Goal: Use online tool/utility: Utilize a website feature to perform a specific function

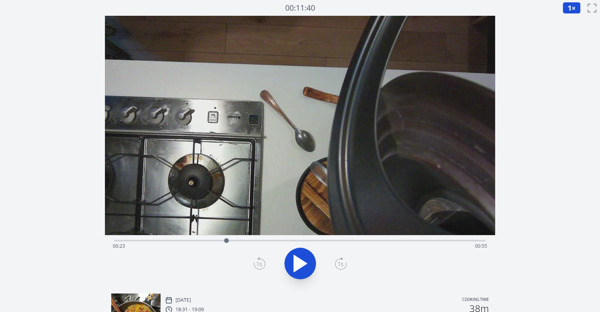
drag, startPoint x: 138, startPoint y: 239, endPoint x: 226, endPoint y: 244, distance: 88.1
click at [226, 244] on div at bounding box center [226, 241] width 12 height 12
click at [302, 261] on icon at bounding box center [304, 263] width 4 height 17
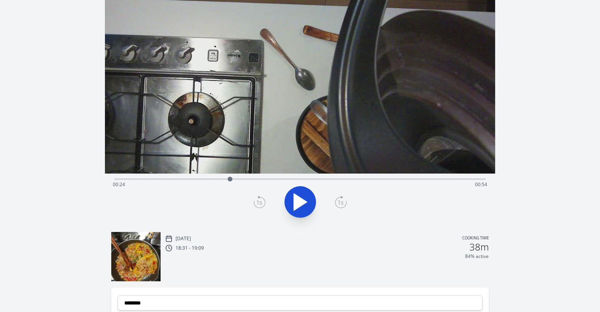
scroll to position [132, 0]
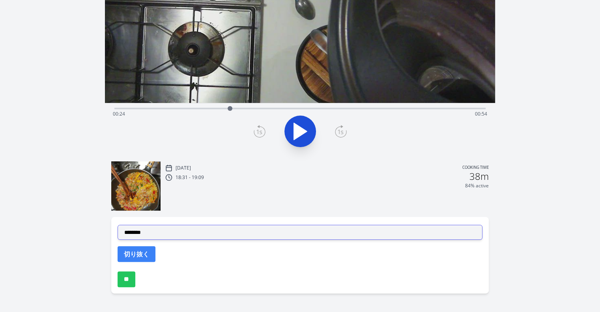
click at [252, 238] on select "**********" at bounding box center [300, 232] width 365 height 15
select select "**********"
click at [118, 225] on select "**********" at bounding box center [300, 232] width 365 height 15
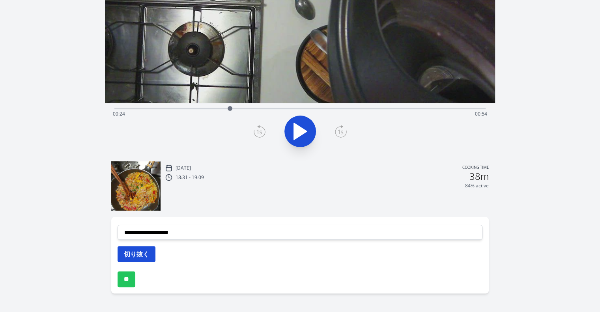
click at [139, 247] on button "切り抜く" at bounding box center [137, 254] width 38 height 16
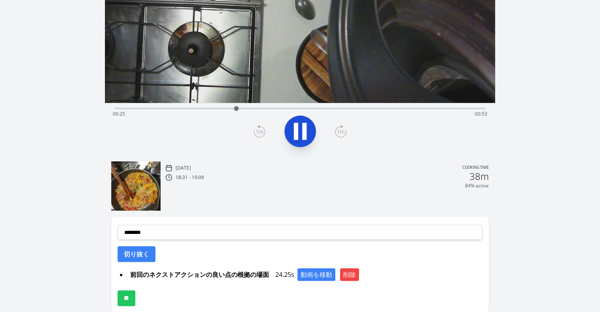
scroll to position [0, 0]
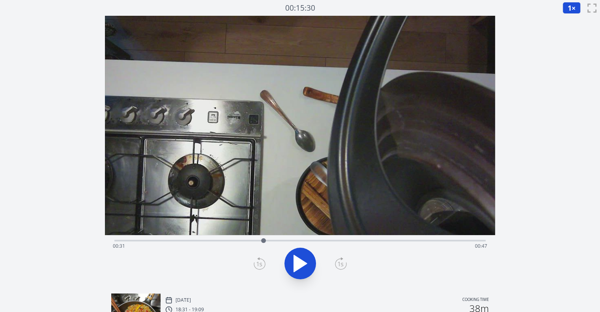
click at [258, 239] on div at bounding box center [264, 241] width 12 height 12
click at [297, 261] on icon at bounding box center [296, 263] width 4 height 17
drag, startPoint x: 260, startPoint y: 240, endPoint x: 273, endPoint y: 241, distance: 13.0
click at [273, 241] on div at bounding box center [273, 240] width 5 height 5
drag, startPoint x: 274, startPoint y: 242, endPoint x: 246, endPoint y: 234, distance: 29.2
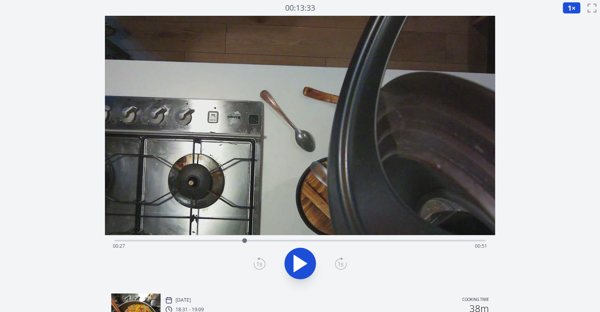
click at [246, 234] on div "Time elapsed: 00:27 Time remaining: 00:51" at bounding box center [300, 151] width 390 height 271
drag, startPoint x: 245, startPoint y: 239, endPoint x: 284, endPoint y: 240, distance: 38.6
click at [284, 240] on div at bounding box center [284, 240] width 5 height 5
click at [344, 265] on icon at bounding box center [341, 263] width 12 height 13
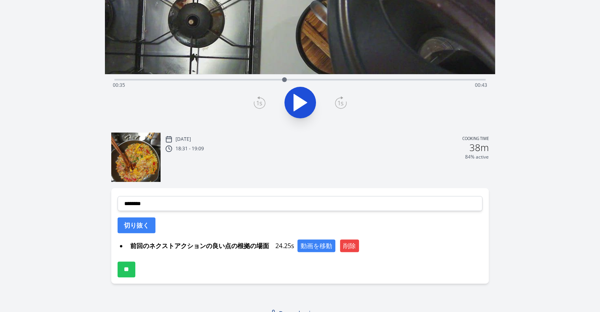
scroll to position [170, 0]
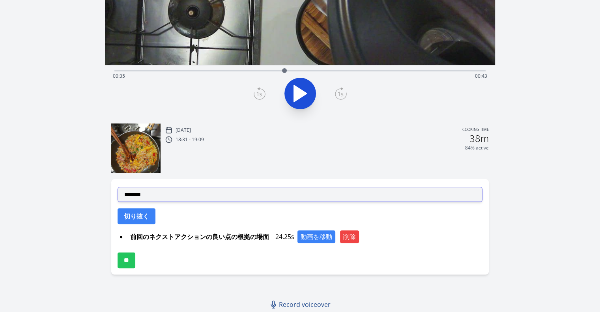
click at [282, 198] on select "**********" at bounding box center [300, 194] width 365 height 15
select select "**********"
click at [118, 187] on select "**********" at bounding box center [300, 194] width 365 height 15
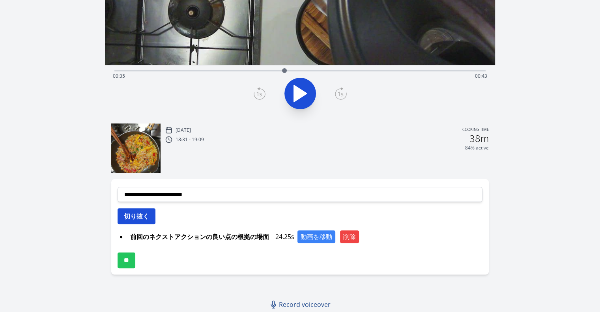
click at [140, 213] on button "切り抜く" at bounding box center [137, 216] width 38 height 16
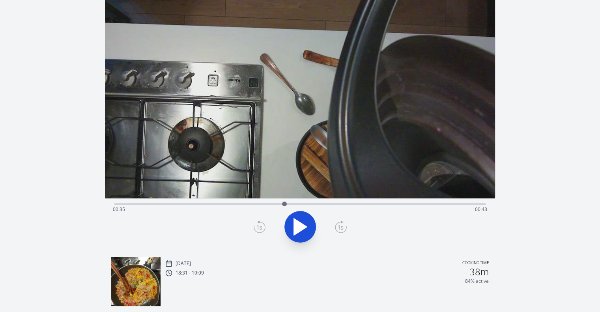
scroll to position [34, 0]
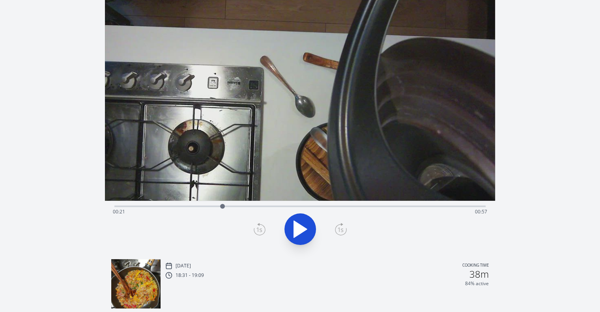
drag, startPoint x: 291, startPoint y: 207, endPoint x: 228, endPoint y: 216, distance: 63.7
click at [228, 207] on div "Time elapsed: 00:21 Time remaining: 00:57" at bounding box center [299, 206] width 371 height 2
click at [295, 225] on icon at bounding box center [296, 229] width 4 height 17
click at [237, 200] on div "Time elapsed: 00:25 Time remaining: 00:53" at bounding box center [300, 116] width 390 height 271
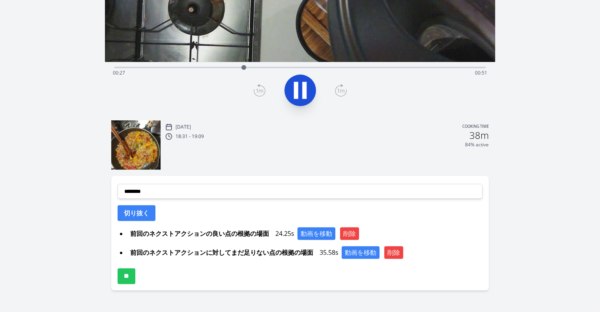
scroll to position [0, 0]
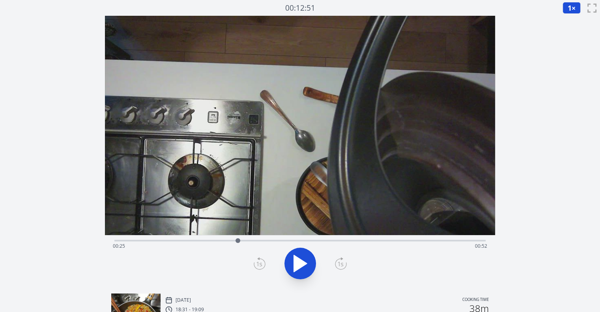
drag, startPoint x: 252, startPoint y: 240, endPoint x: 237, endPoint y: 244, distance: 16.0
click at [237, 244] on div at bounding box center [238, 241] width 12 height 12
click at [299, 253] on icon at bounding box center [300, 263] width 22 height 22
drag, startPoint x: 244, startPoint y: 239, endPoint x: 235, endPoint y: 240, distance: 8.7
click at [235, 240] on div at bounding box center [233, 240] width 5 height 5
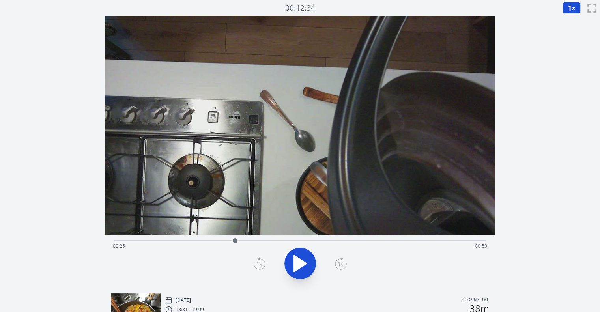
click at [342, 263] on icon at bounding box center [341, 263] width 12 height 13
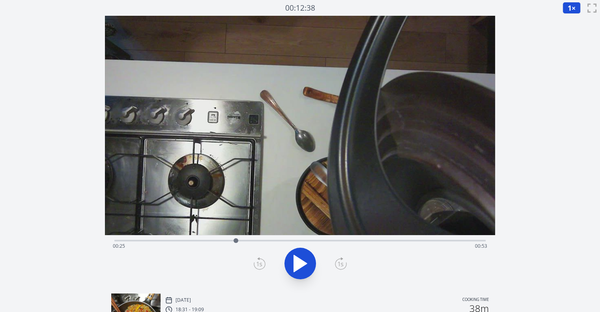
click at [342, 263] on icon at bounding box center [341, 263] width 12 height 13
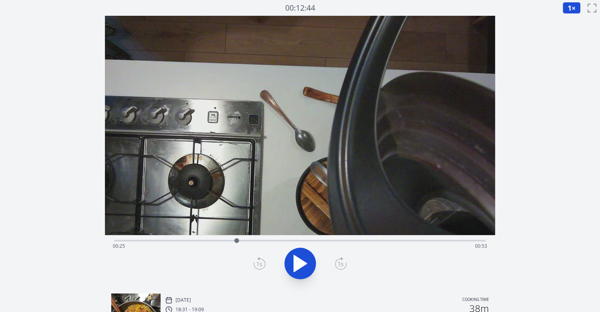
click at [342, 263] on icon at bounding box center [341, 263] width 12 height 13
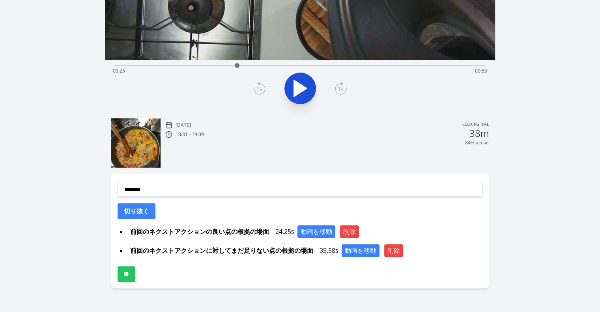
scroll to position [189, 0]
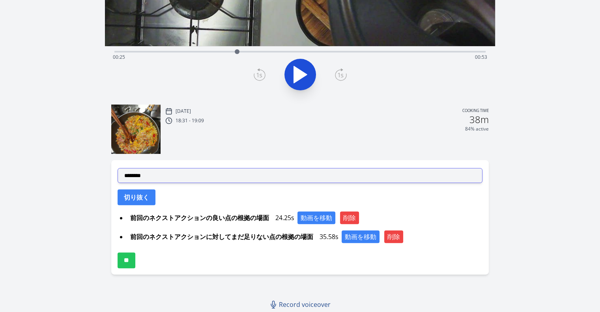
click at [237, 170] on select "**********" at bounding box center [300, 175] width 365 height 15
select select "**********"
click at [118, 168] on select "**********" at bounding box center [300, 175] width 365 height 15
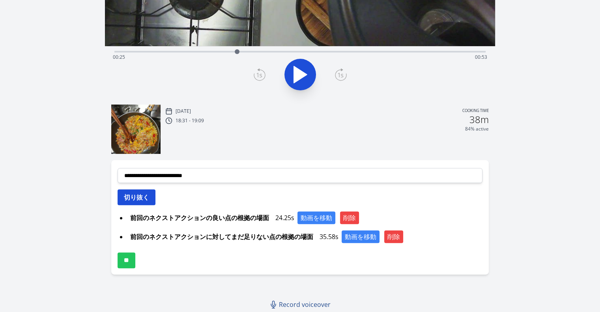
click at [153, 201] on button "切り抜く" at bounding box center [137, 197] width 38 height 16
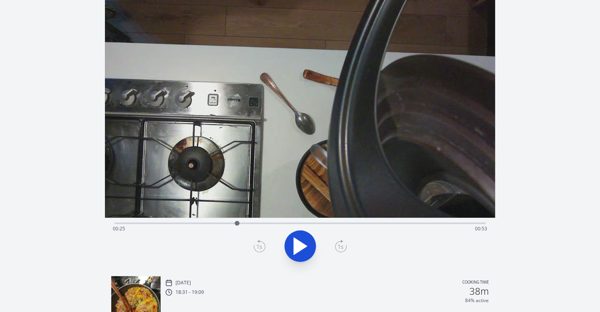
scroll to position [0, 0]
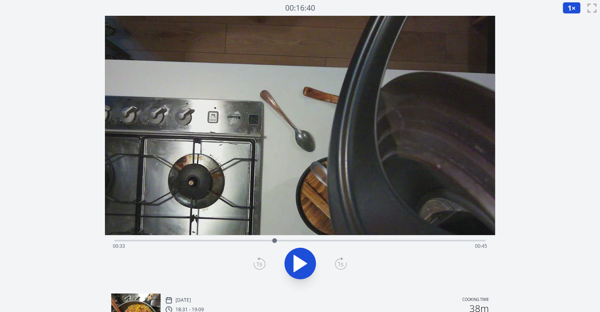
drag, startPoint x: 238, startPoint y: 241, endPoint x: 274, endPoint y: 237, distance: 36.5
click at [274, 237] on div at bounding box center [275, 241] width 12 height 12
drag, startPoint x: 273, startPoint y: 239, endPoint x: 266, endPoint y: 239, distance: 7.1
click at [266, 239] on div at bounding box center [264, 240] width 5 height 5
click at [259, 266] on icon at bounding box center [260, 263] width 12 height 13
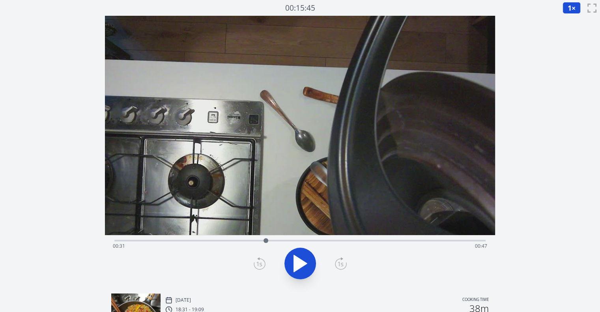
click at [259, 266] on icon at bounding box center [260, 263] width 12 height 13
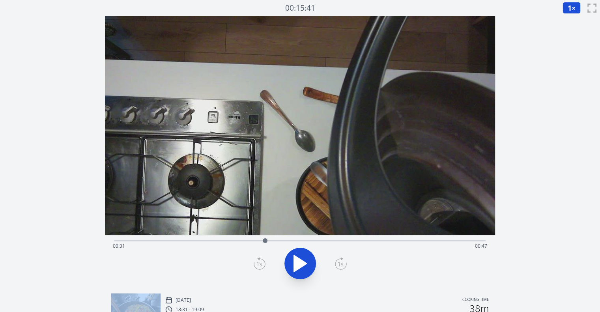
click at [259, 266] on icon at bounding box center [260, 263] width 12 height 13
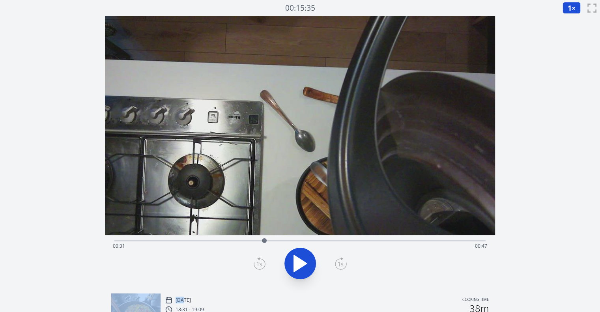
click at [259, 266] on icon at bounding box center [260, 263] width 12 height 13
click at [345, 265] on icon at bounding box center [341, 263] width 12 height 13
click at [315, 267] on button at bounding box center [300, 264] width 32 height 32
click at [313, 267] on button at bounding box center [300, 264] width 32 height 32
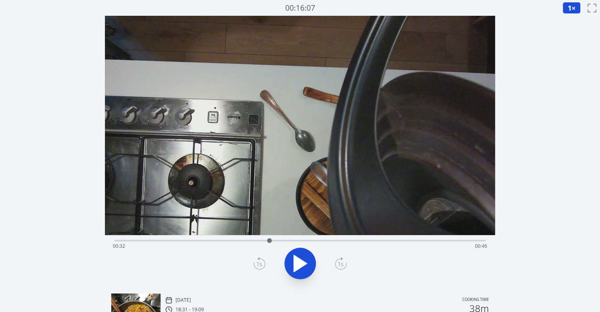
click at [263, 265] on icon at bounding box center [260, 263] width 12 height 13
click at [347, 266] on div at bounding box center [300, 263] width 381 height 38
click at [343, 266] on icon at bounding box center [341, 263] width 12 height 13
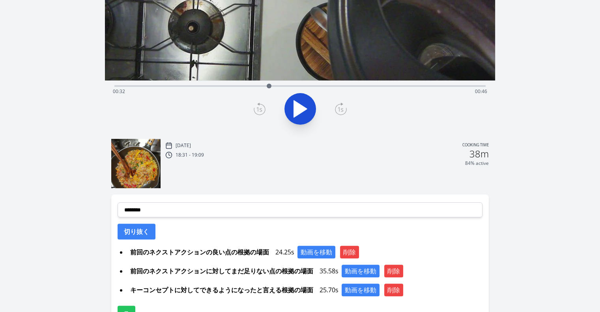
scroll to position [208, 0]
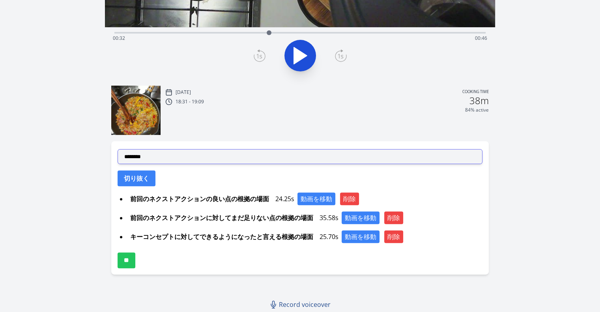
click at [241, 162] on select "**********" at bounding box center [300, 156] width 365 height 15
select select "**********"
click at [118, 149] on select "**********" at bounding box center [300, 156] width 365 height 15
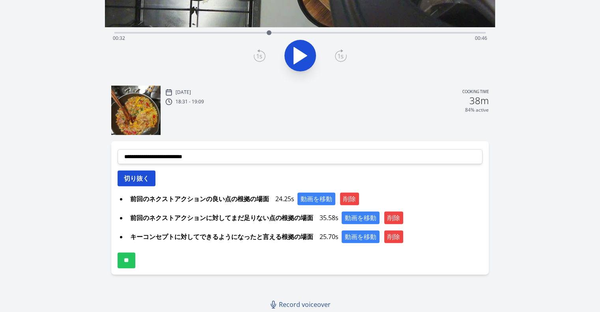
click at [126, 173] on button "切り抜く" at bounding box center [137, 178] width 38 height 16
select select
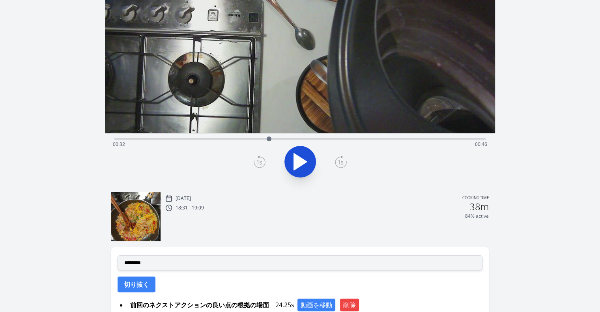
scroll to position [0, 0]
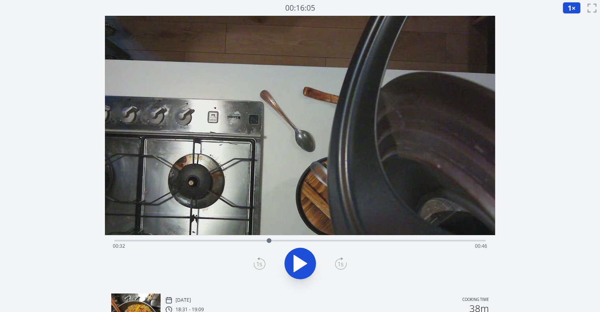
click at [567, 144] on div "Discard Recording? You will not be able to recover this once discarded. Cancel …" at bounding box center [300, 269] width 600 height 539
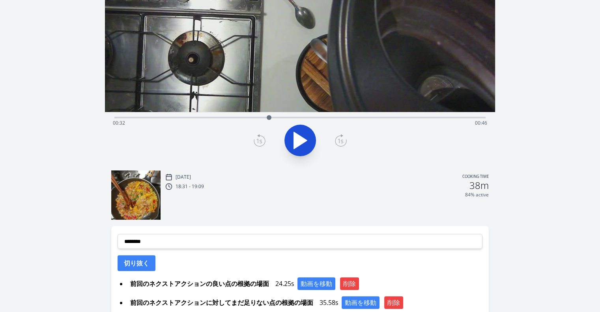
scroll to position [202, 0]
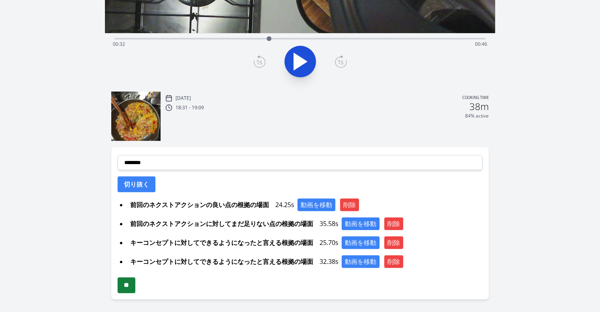
click at [135, 283] on input "**" at bounding box center [127, 285] width 18 height 16
